Goal: Navigation & Orientation: Find specific page/section

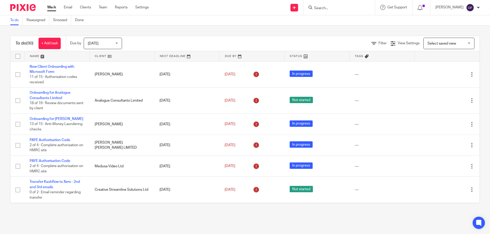
click at [18, 9] on img at bounding box center [23, 7] width 26 height 7
click at [31, 7] on img at bounding box center [23, 7] width 26 height 7
